Goal: Information Seeking & Learning: Compare options

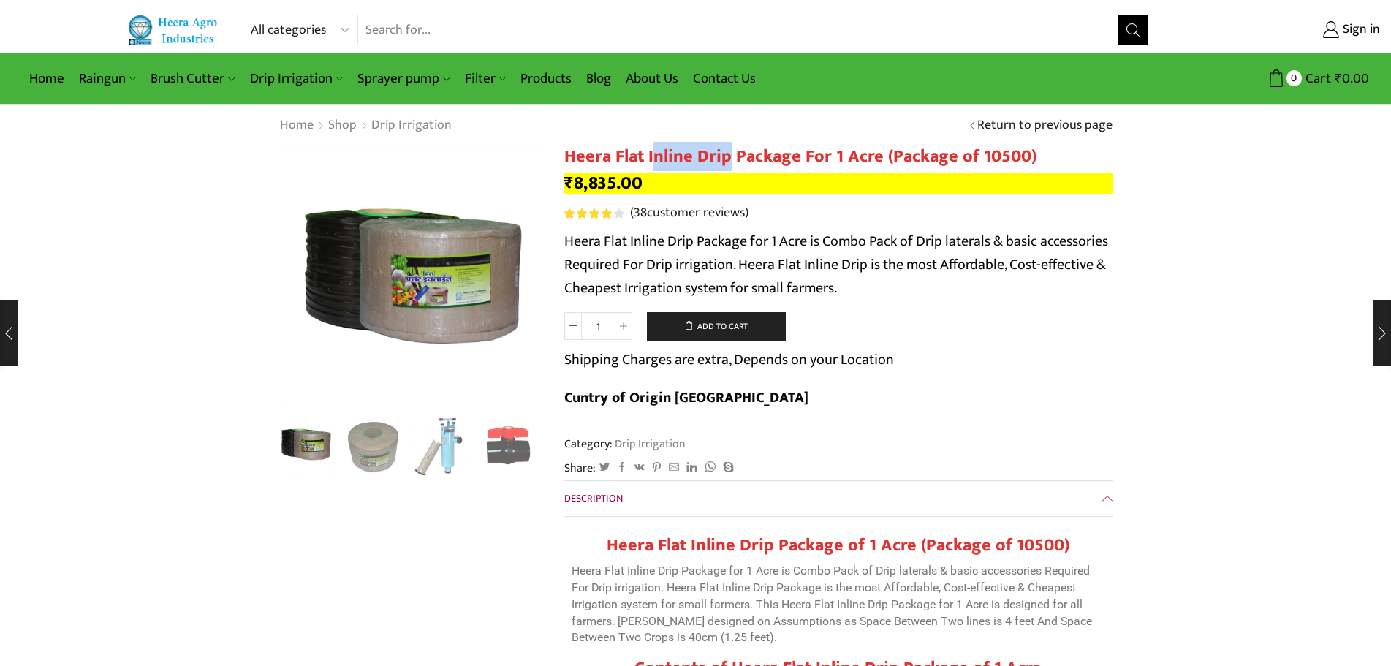
drag, startPoint x: 653, startPoint y: 156, endPoint x: 729, endPoint y: 151, distance: 76.9
click at [727, 152] on h1 "Heera Flat Inline Drip Package For 1 Acre (Package of 10500)" at bounding box center [838, 156] width 548 height 21
click at [729, 151] on h1 "Heera Flat Inline Drip Package For 1 Acre (Package of 10500)" at bounding box center [838, 156] width 548 height 21
click at [526, 443] on div "Next slide" at bounding box center [524, 446] width 37 height 37
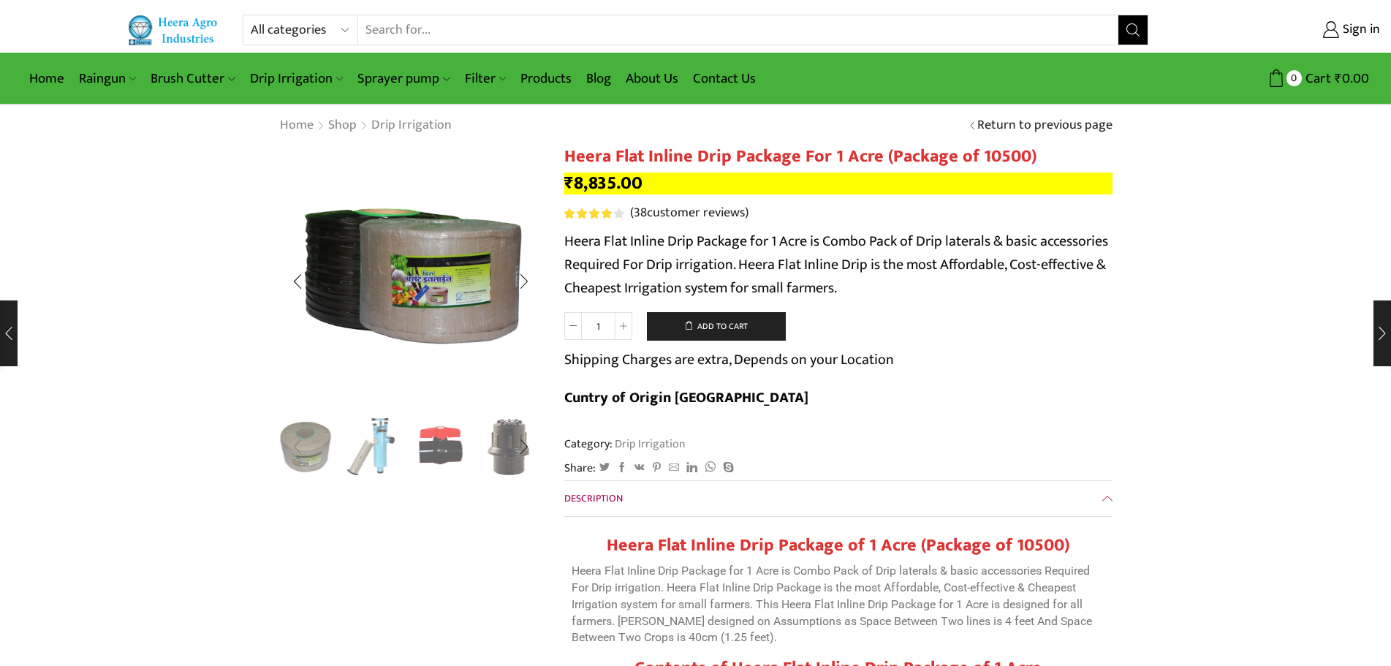
click at [292, 452] on div "Previous slide" at bounding box center [297, 446] width 37 height 37
click at [311, 444] on img "1 / 10" at bounding box center [306, 444] width 61 height 61
click at [513, 287] on div "Next slide" at bounding box center [524, 281] width 37 height 37
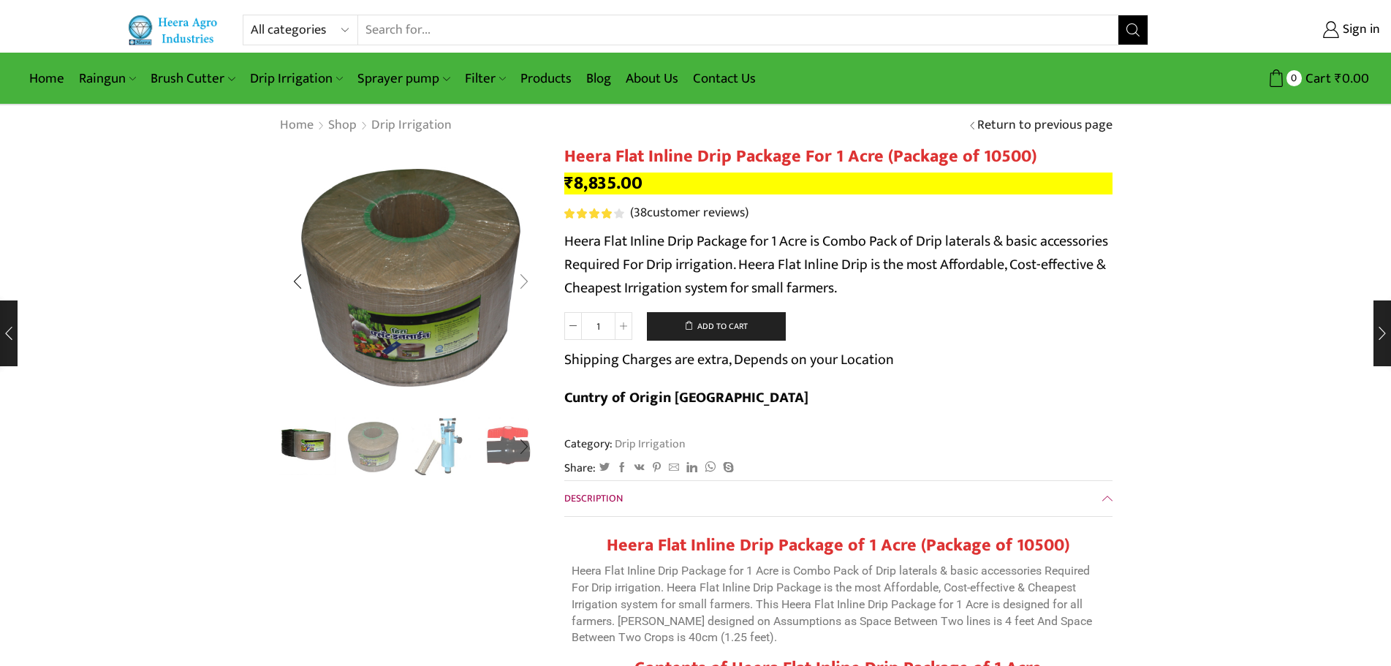
click at [515, 287] on div "Next slide" at bounding box center [524, 281] width 37 height 37
